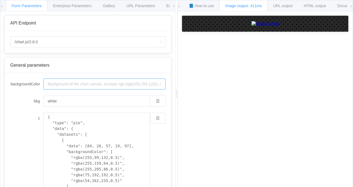
click at [119, 85] on input "backgroundColor" at bounding box center [104, 84] width 122 height 11
click at [208, 7] on span "📘 How to use" at bounding box center [201, 6] width 25 height 4
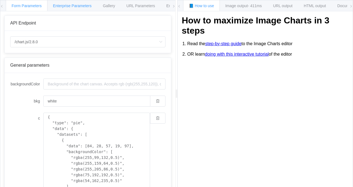
click at [65, 8] on div "Enterprise Parameters" at bounding box center [72, 5] width 50 height 11
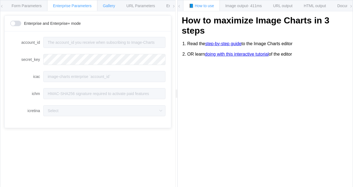
click at [106, 7] on span "Gallery" at bounding box center [109, 6] width 12 height 4
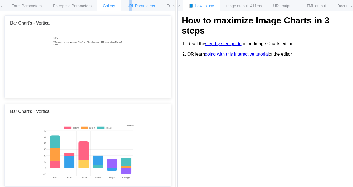
click at [131, 7] on span "URL Parameters" at bounding box center [140, 6] width 29 height 4
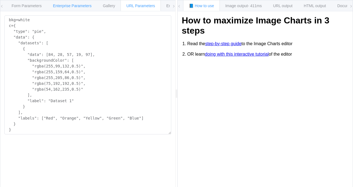
click at [71, 3] on div "Enterprise Parameters" at bounding box center [72, 5] width 50 height 11
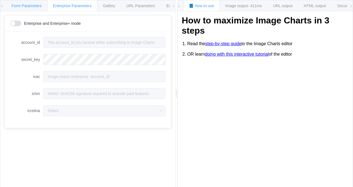
click at [29, 4] on div "Form Parameters" at bounding box center [27, 5] width 42 height 11
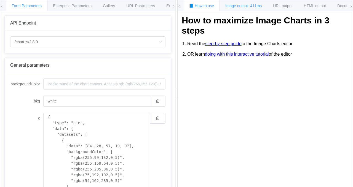
click at [244, 5] on span "Image output - 411ms" at bounding box center [243, 6] width 36 height 4
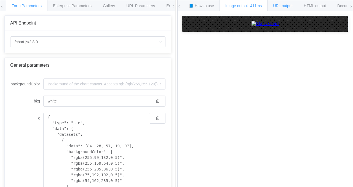
click at [292, 6] on span "URL output" at bounding box center [282, 6] width 19 height 4
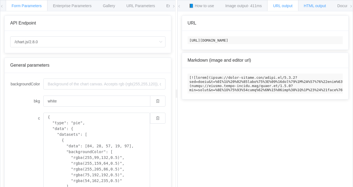
click at [316, 6] on span "HTML output" at bounding box center [315, 6] width 22 height 4
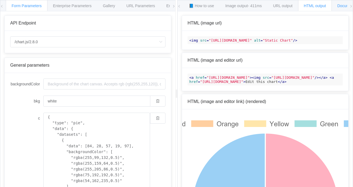
click at [343, 4] on span "Documentation" at bounding box center [351, 6] width 26 height 4
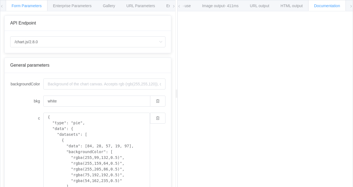
click at [5, 4] on div "Form Parameters Enterprise Parameters Gallery URL Parameters Environments" at bounding box center [87, 5] width 175 height 11
click at [1, 7] on icon at bounding box center [1, 6] width 3 height 3
click at [8, 7] on div "Form Parameters" at bounding box center [27, 5] width 42 height 11
click at [3, 6] on icon at bounding box center [1, 6] width 3 height 3
